Goal: Find specific page/section: Find specific page/section

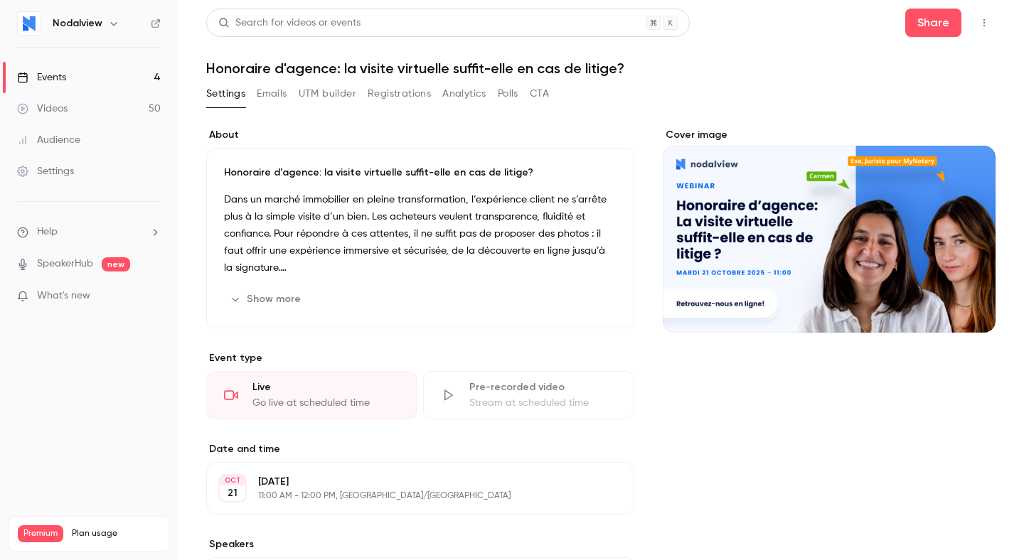
click at [30, 76] on div "Events" at bounding box center [41, 77] width 49 height 14
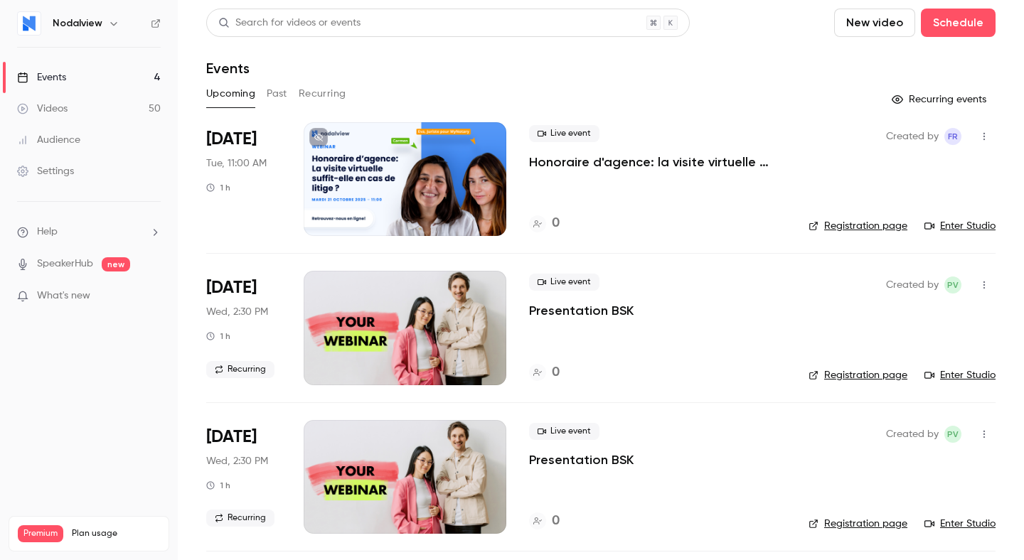
click at [577, 184] on div "Live event Honoraire d'agence: la visite virtuelle suffit-elle en cas de litige…" at bounding box center [657, 179] width 257 height 114
click at [444, 161] on div at bounding box center [405, 179] width 203 height 114
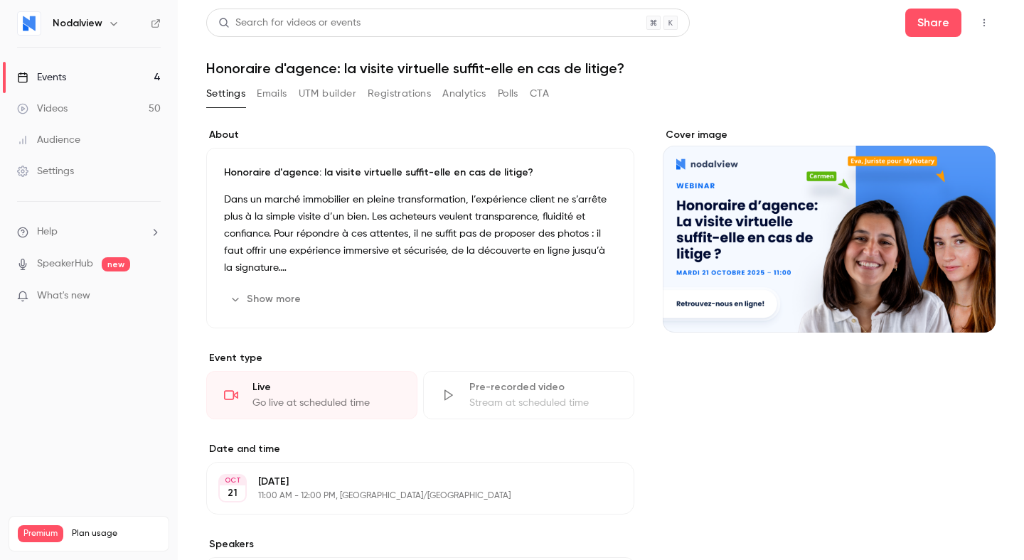
click at [283, 299] on button "Show more" at bounding box center [266, 299] width 85 height 23
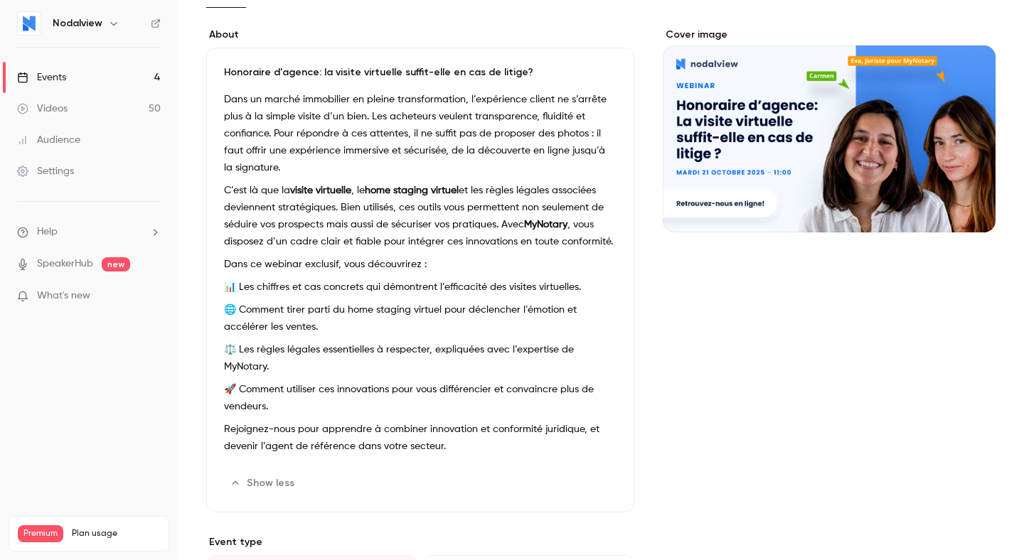
scroll to position [101, 0]
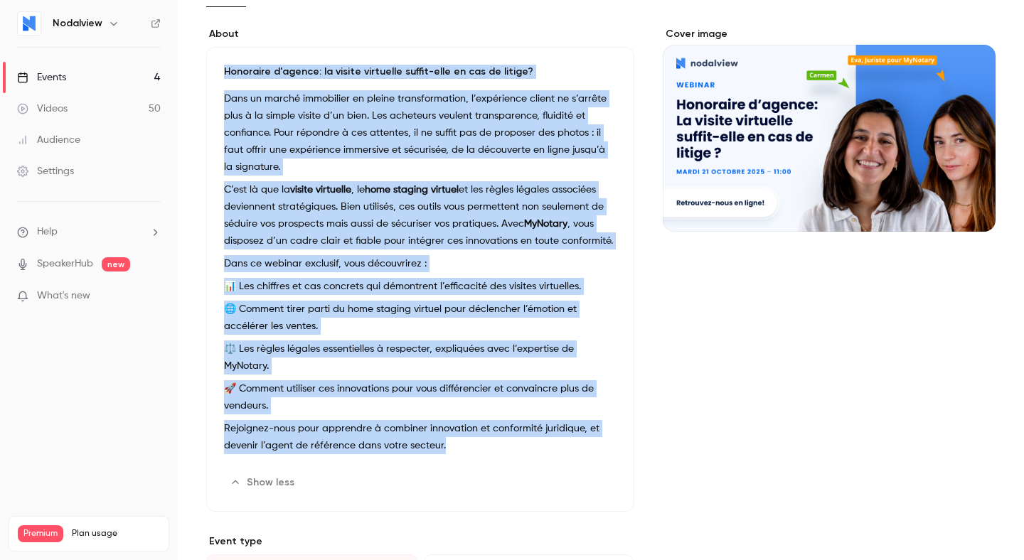
drag, startPoint x: 224, startPoint y: 70, endPoint x: 456, endPoint y: 424, distance: 423.2
click at [456, 424] on div "Honoraire d'agence: la visite virtuelle suffit-elle en cas de litige? Dans un m…" at bounding box center [420, 279] width 428 height 465
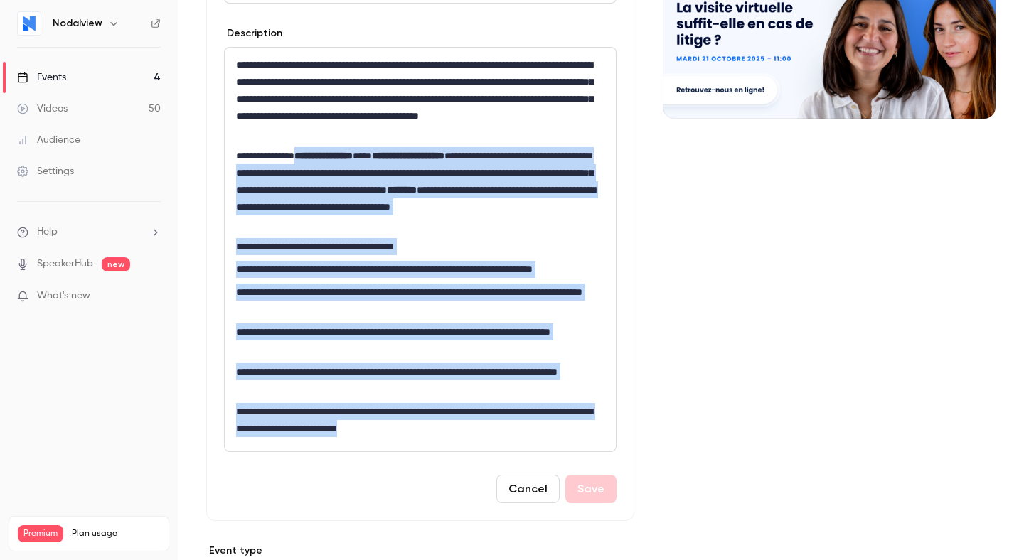
scroll to position [211, 0]
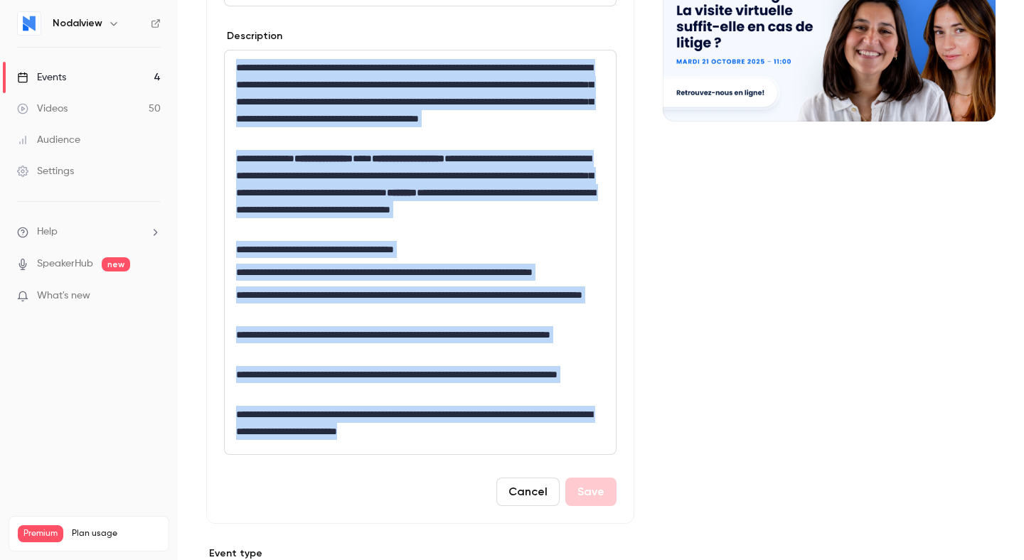
drag, startPoint x: 474, startPoint y: 369, endPoint x: 227, endPoint y: 62, distance: 394.4
click at [227, 62] on div "**********" at bounding box center [420, 252] width 391 height 404
copy div "**********"
click at [419, 498] on div "Cancel Save" at bounding box center [420, 492] width 392 height 28
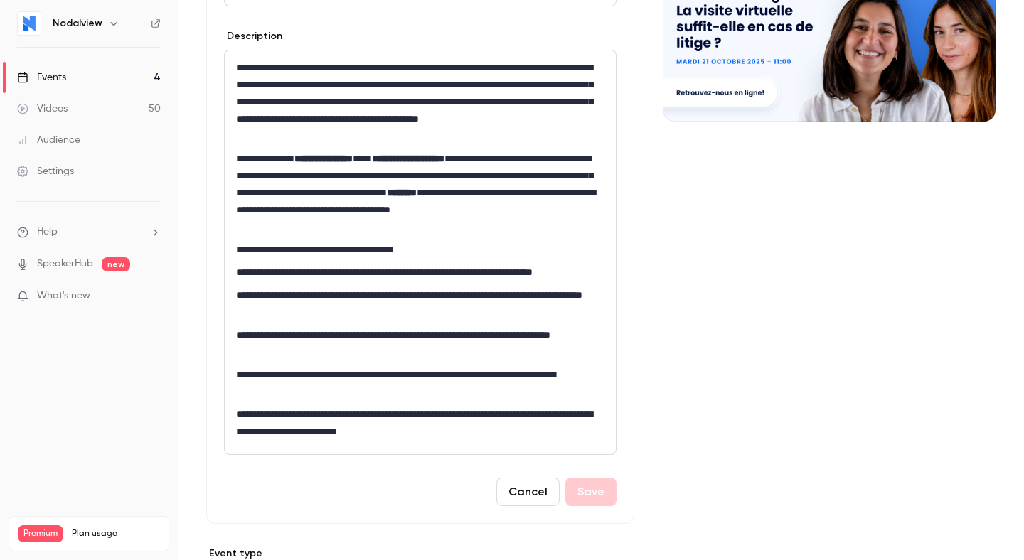
click at [518, 488] on button "Cancel" at bounding box center [527, 492] width 63 height 28
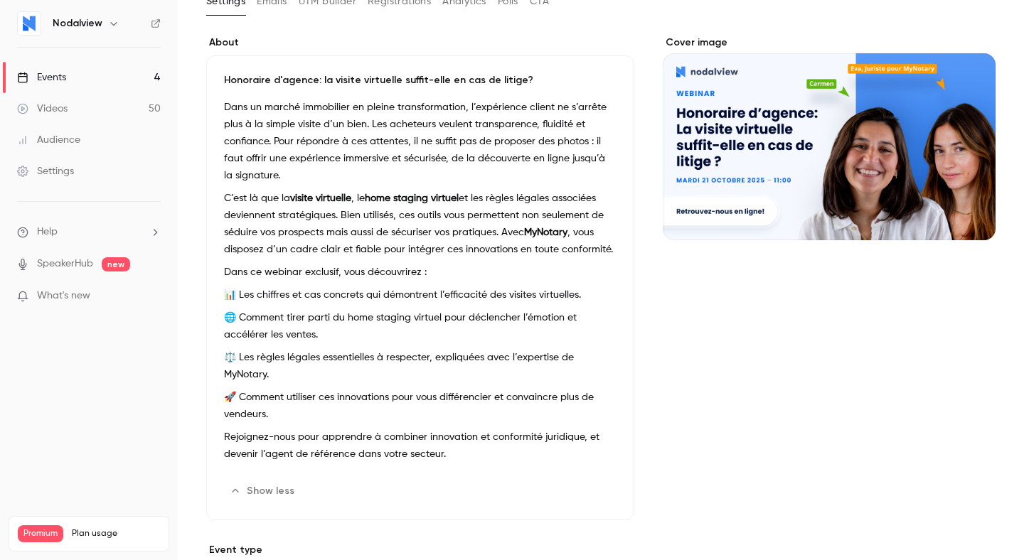
scroll to position [92, 0]
click at [250, 481] on button "Show less" at bounding box center [263, 492] width 79 height 23
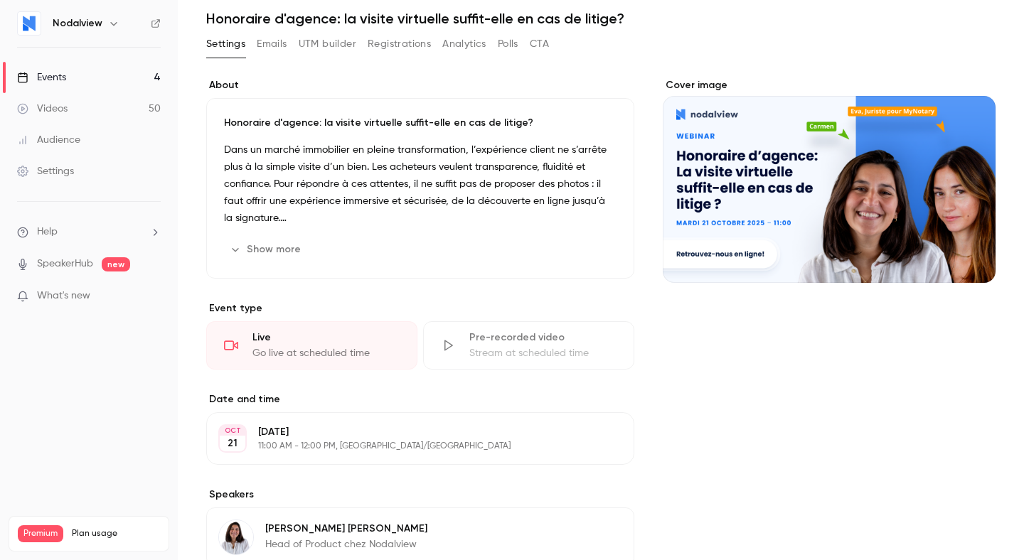
scroll to position [0, 0]
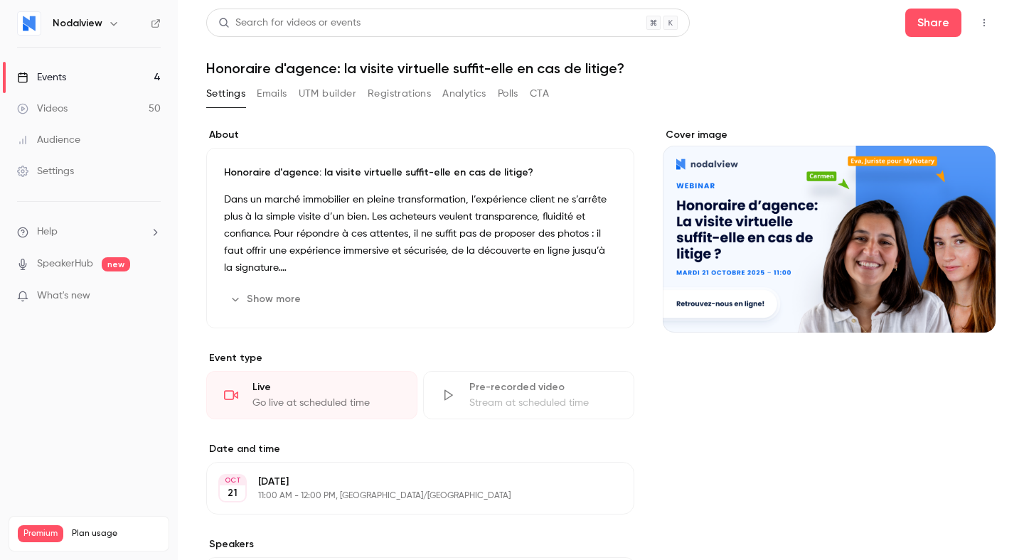
click at [272, 92] on button "Emails" at bounding box center [272, 93] width 30 height 23
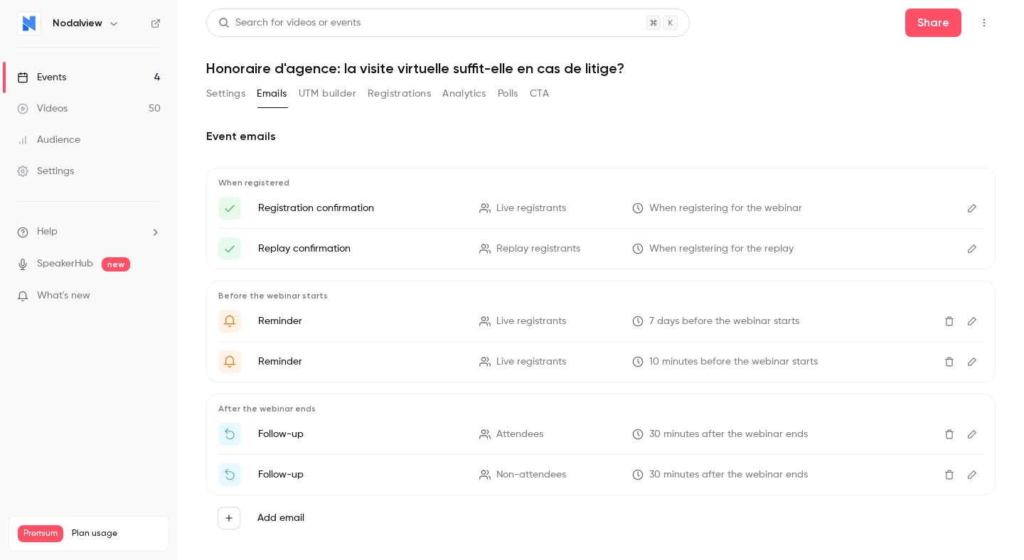
click at [225, 104] on button "Settings" at bounding box center [225, 93] width 39 height 23
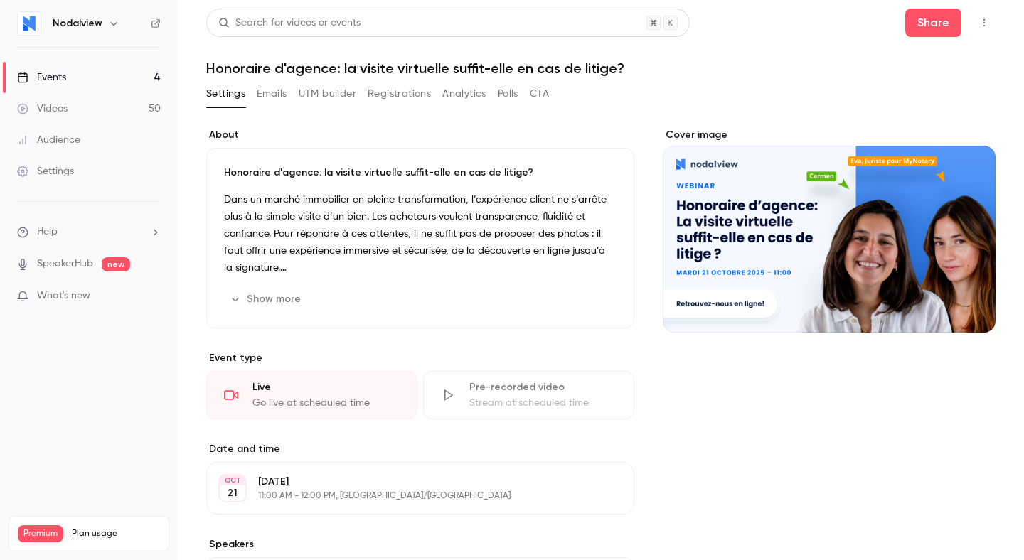
click at [112, 78] on link "Events 4" at bounding box center [89, 77] width 178 height 31
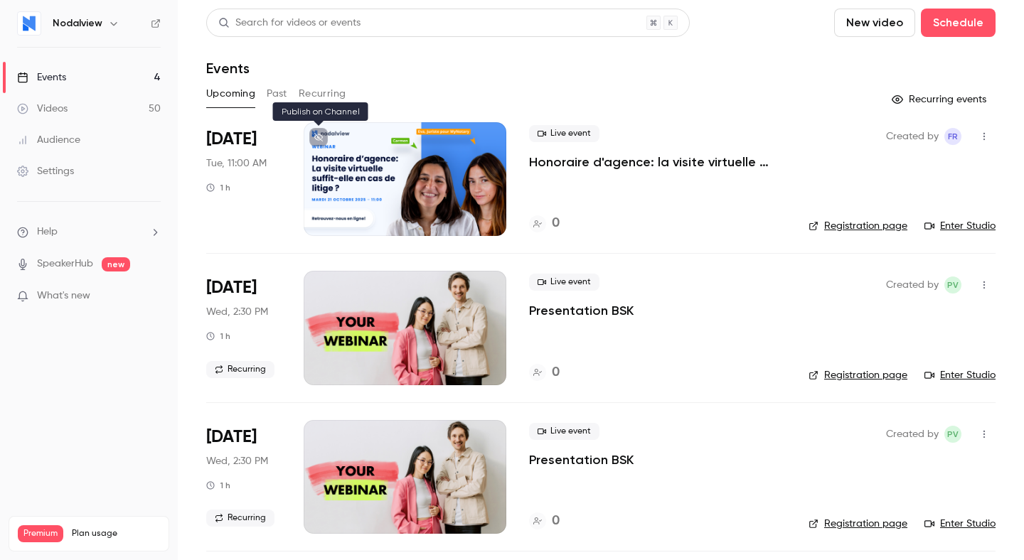
click at [314, 135] on icon at bounding box center [318, 137] width 9 height 9
click at [874, 224] on link "Registration page" at bounding box center [857, 226] width 99 height 14
click at [415, 195] on div at bounding box center [405, 179] width 203 height 114
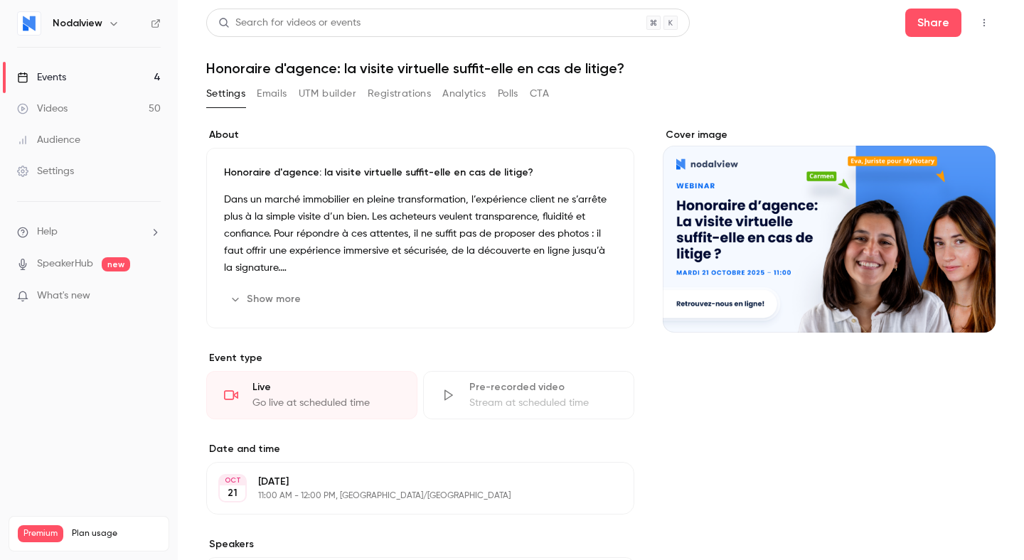
click at [985, 25] on icon "button" at bounding box center [983, 23] width 11 height 10
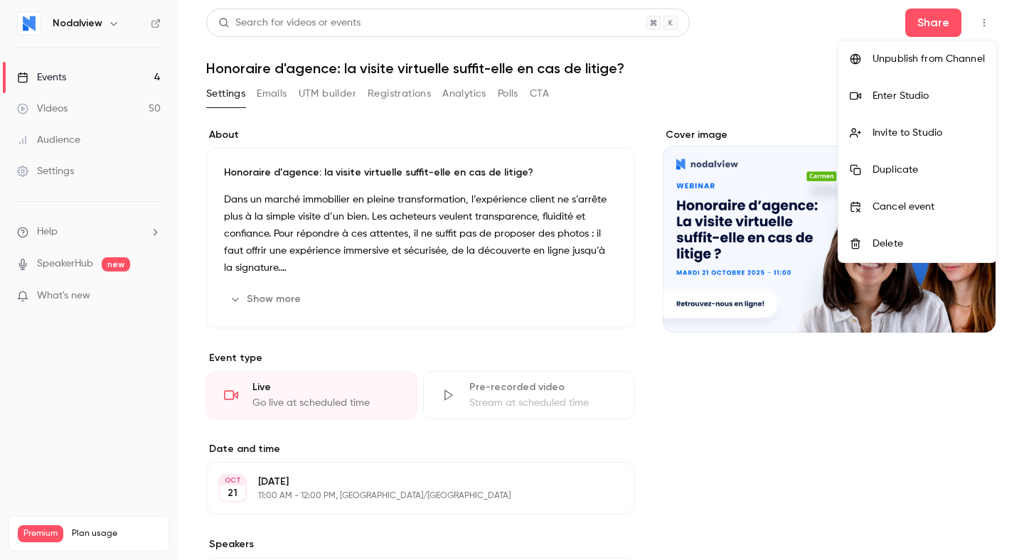
click at [983, 23] on div at bounding box center [512, 280] width 1024 height 560
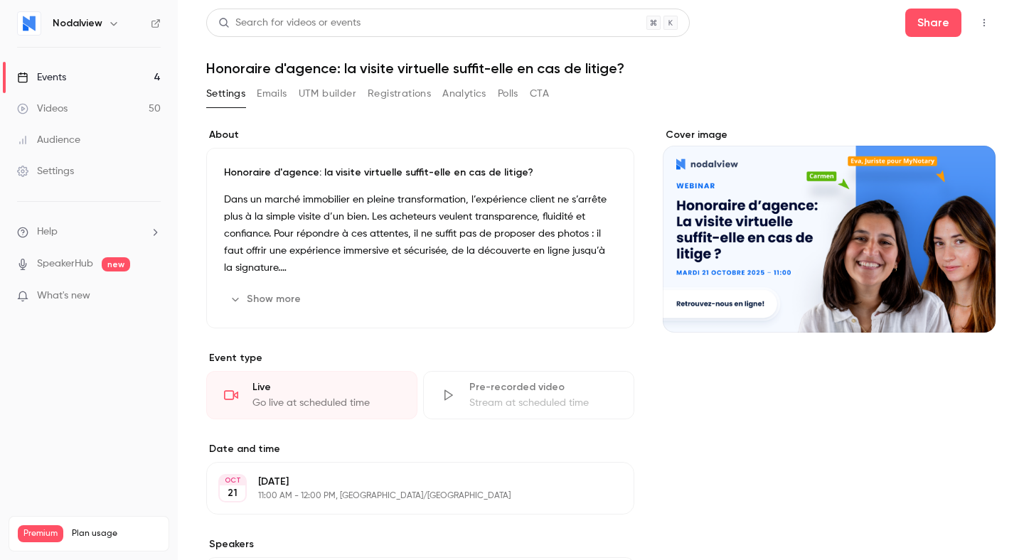
click at [536, 92] on button "CTA" at bounding box center [539, 93] width 19 height 23
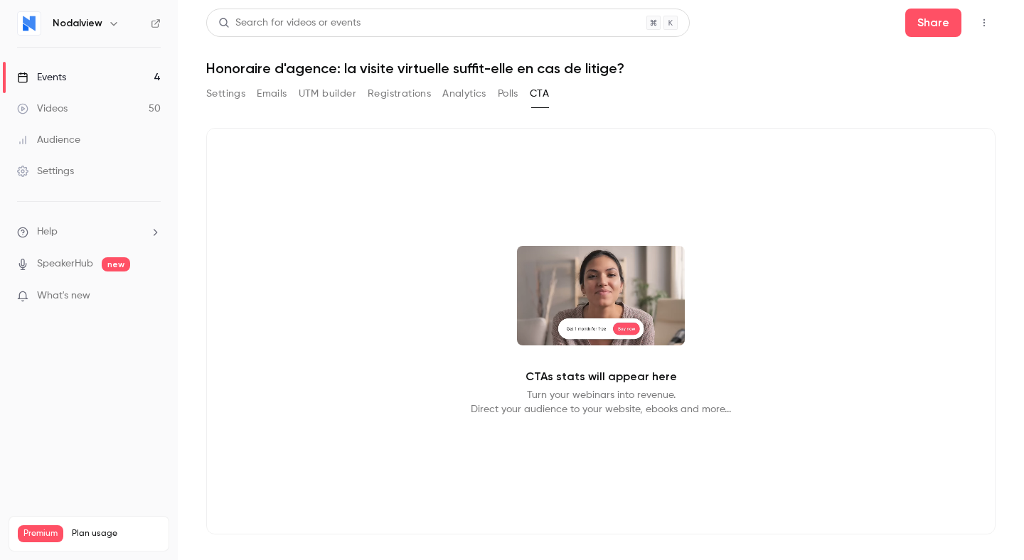
scroll to position [17, 0]
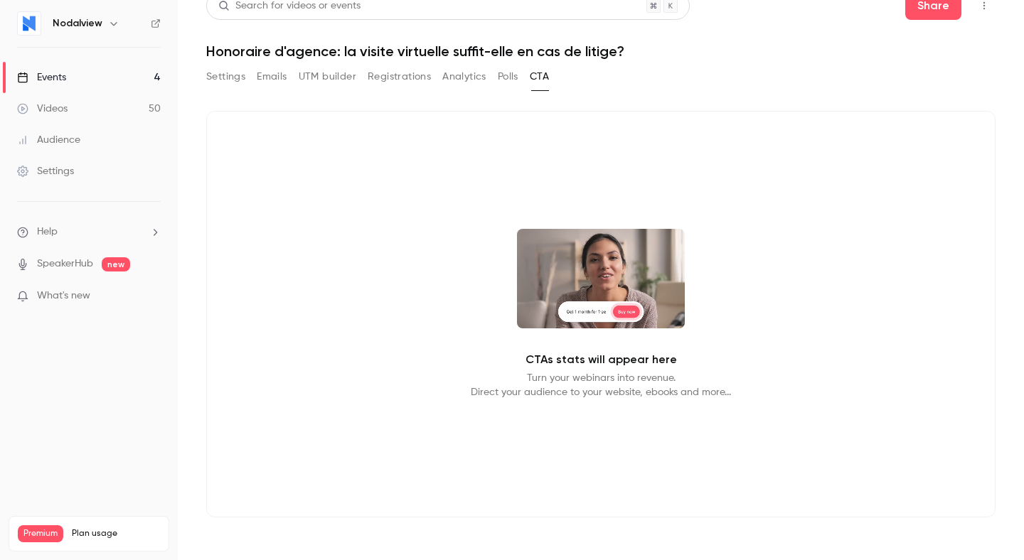
click at [496, 70] on div "Settings Emails UTM builder Registrations Analytics Polls CTA" at bounding box center [377, 76] width 343 height 23
click at [469, 75] on button "Analytics" at bounding box center [464, 76] width 44 height 23
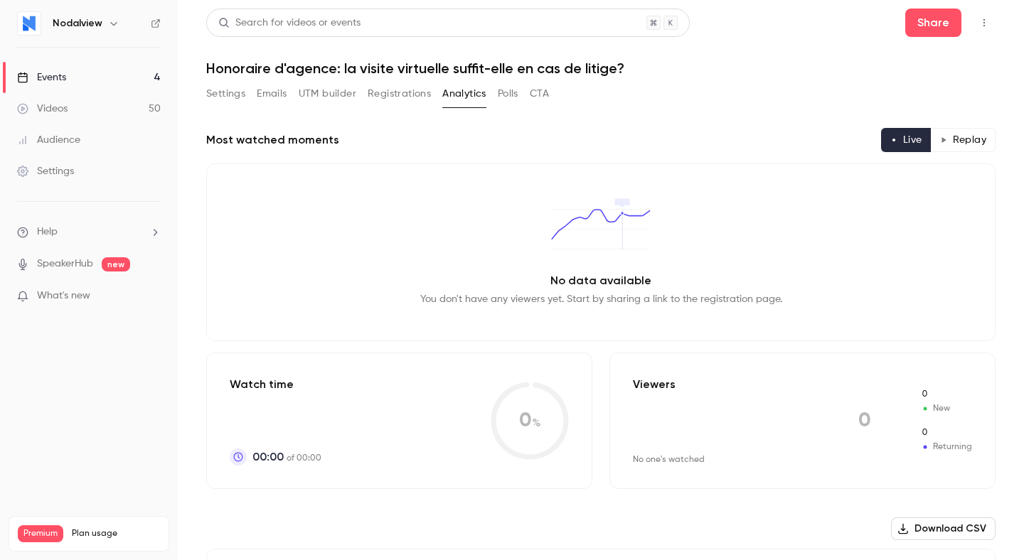
click at [410, 89] on button "Registrations" at bounding box center [399, 93] width 63 height 23
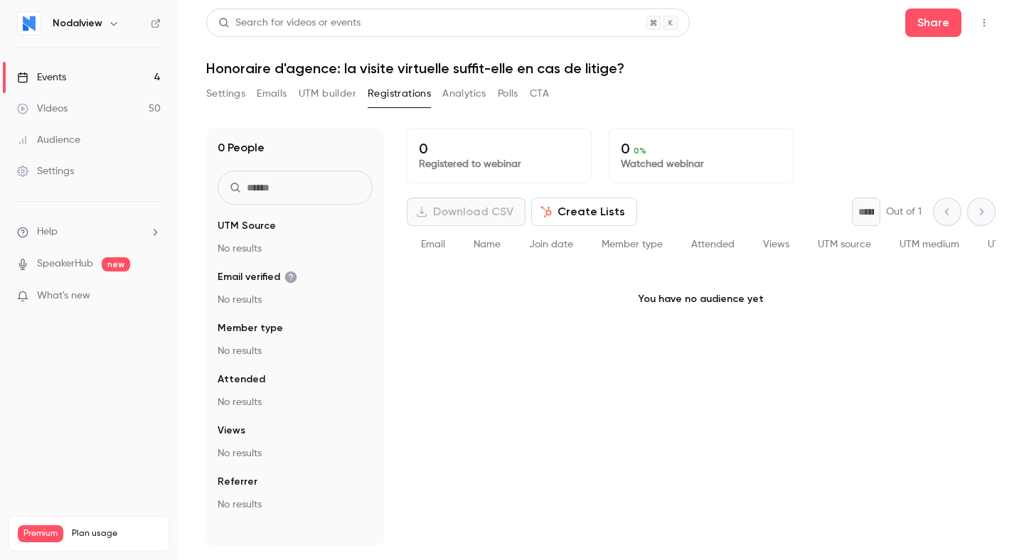
click at [340, 97] on button "UTM builder" at bounding box center [328, 93] width 58 height 23
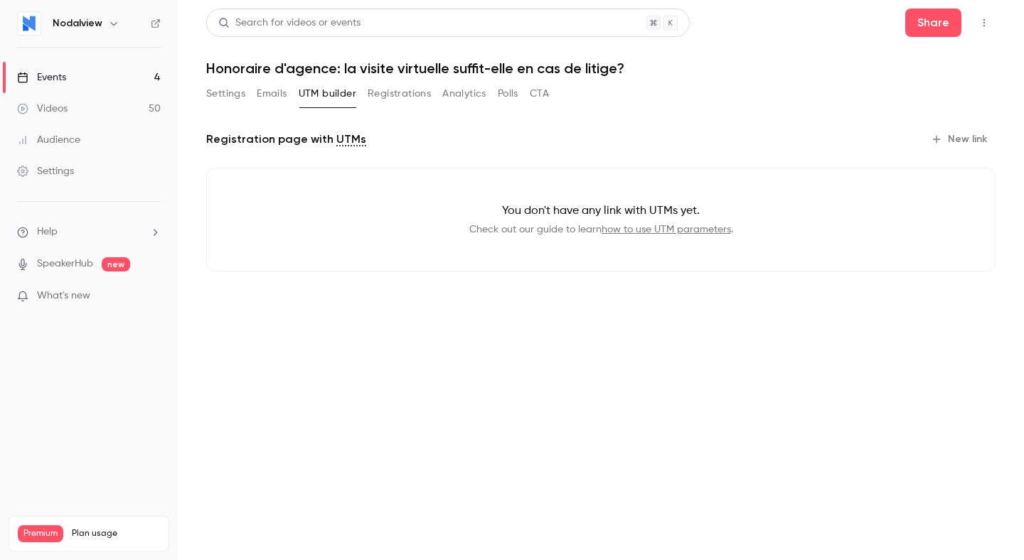
click at [280, 88] on button "Emails" at bounding box center [272, 93] width 30 height 23
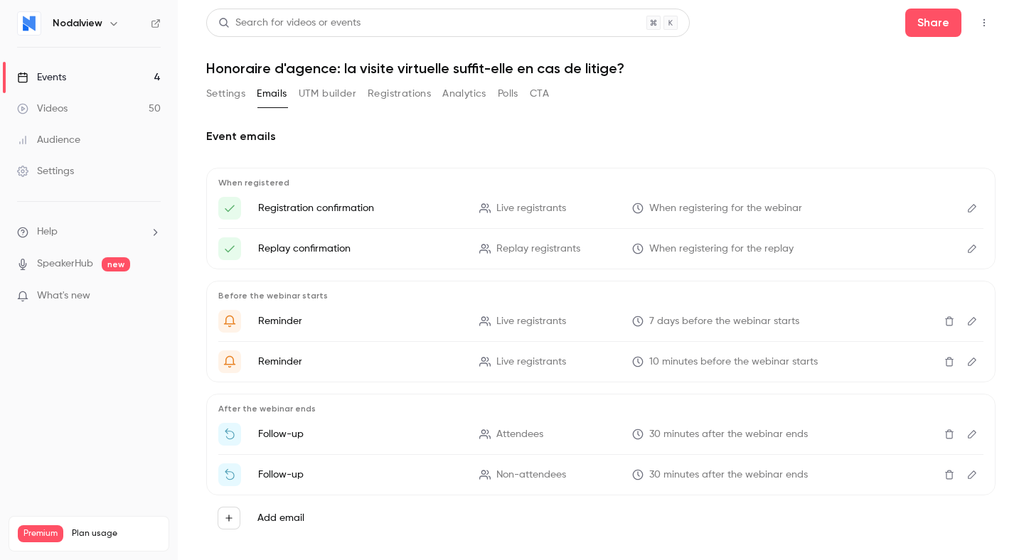
click at [218, 95] on button "Settings" at bounding box center [225, 93] width 39 height 23
